Goal: Find specific page/section: Find specific page/section

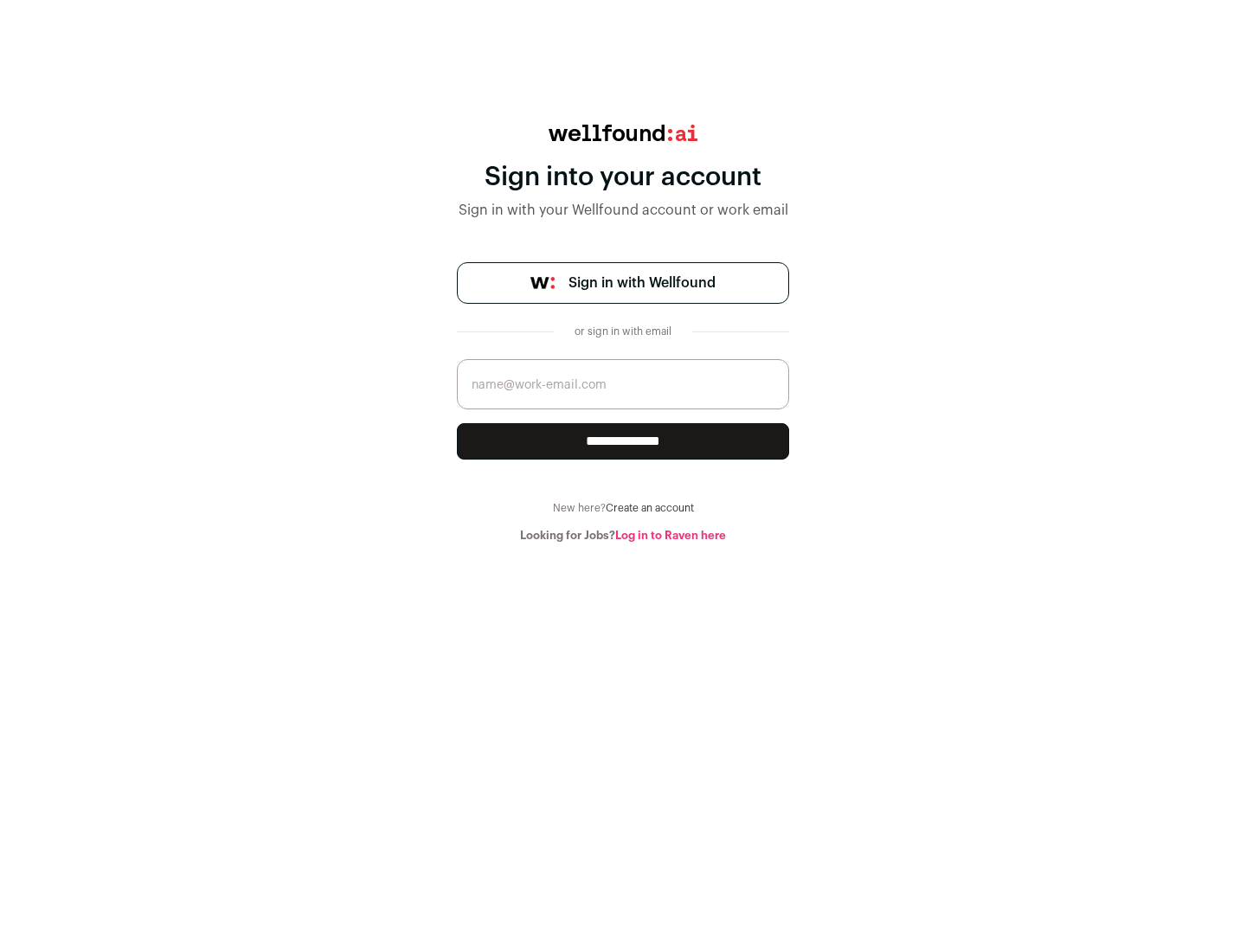
click at [641, 283] on span "Sign in with Wellfound" at bounding box center [641, 282] width 147 height 21
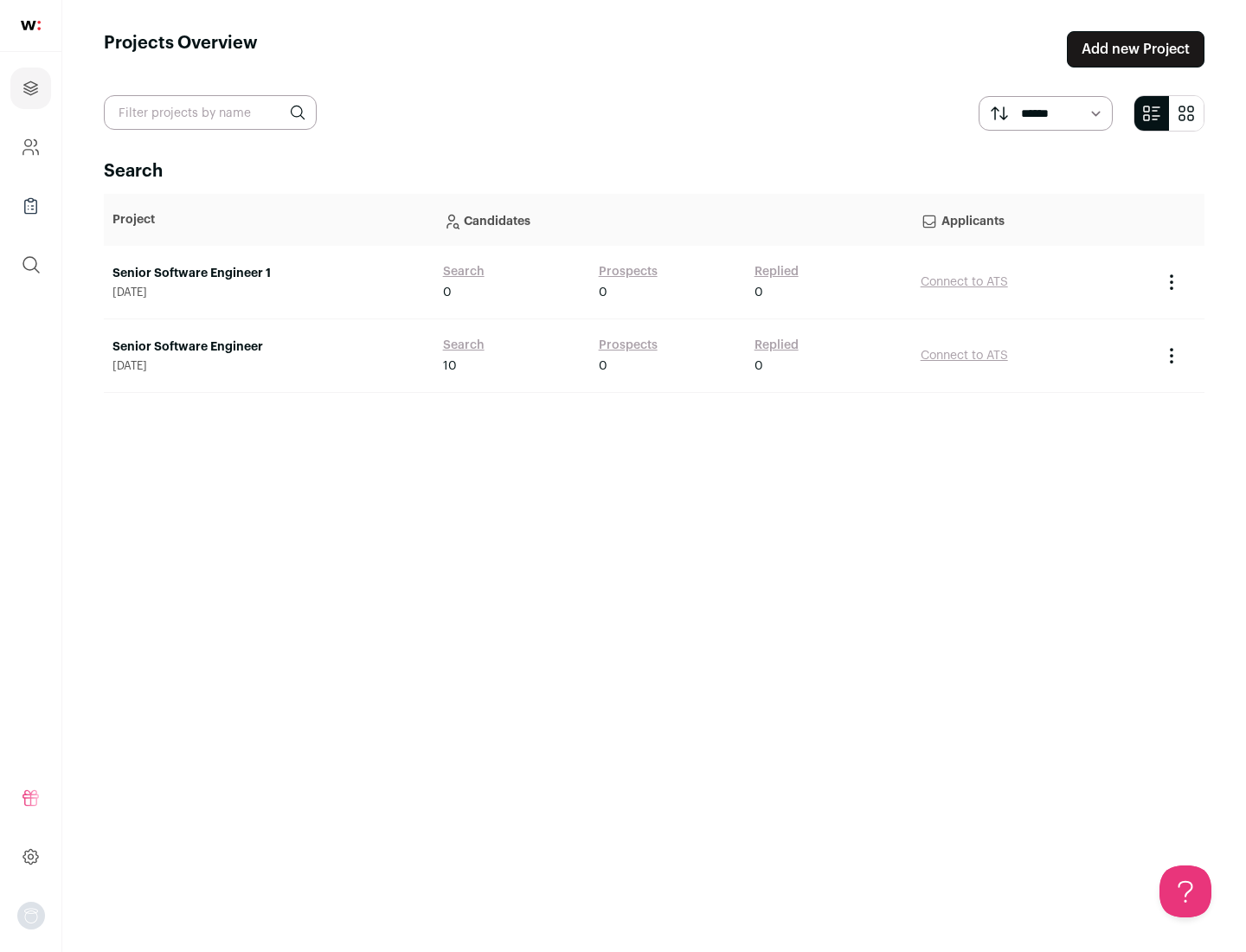
click at [268, 347] on link "Senior Software Engineer" at bounding box center [269, 347] width 313 height 17
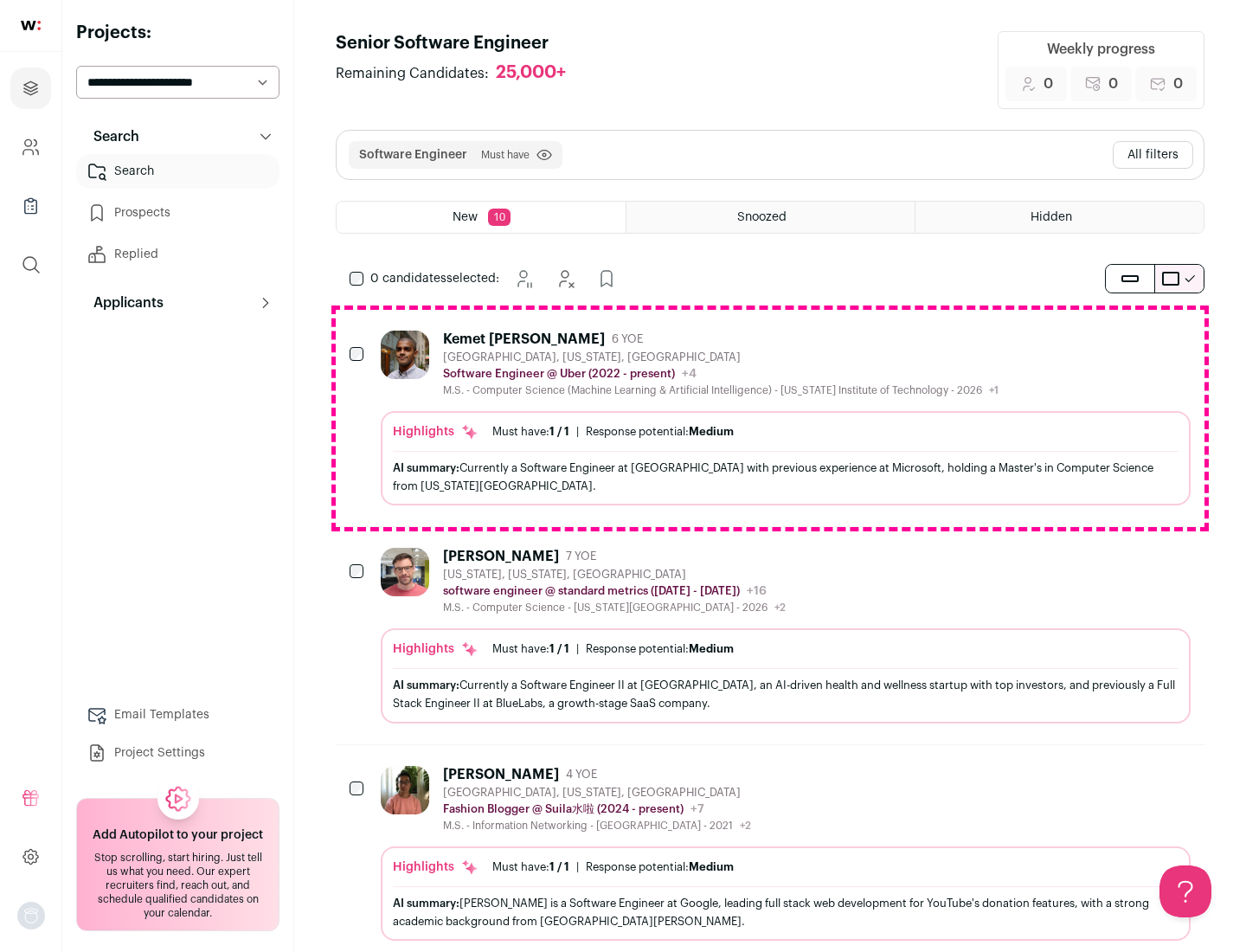
click at [771, 418] on div "Highlights Must have: 1 / 1 How many must haves have been fulfilled? | Response…" at bounding box center [786, 458] width 810 height 95
